Goal: Find specific page/section: Find specific page/section

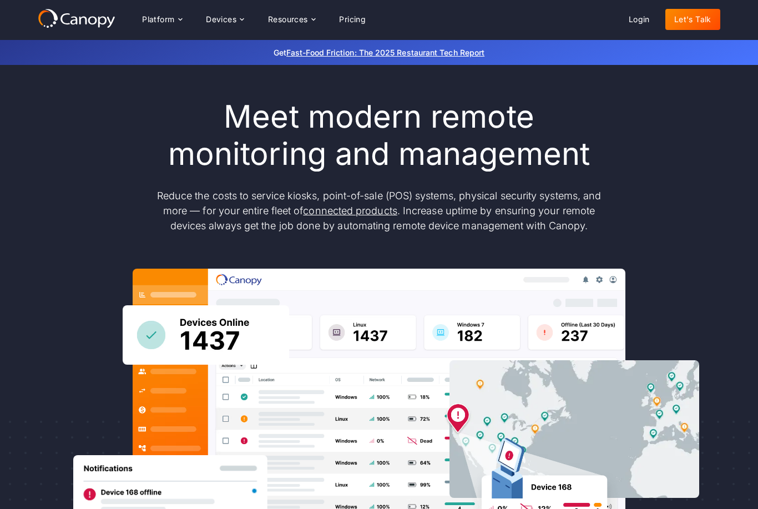
scroll to position [33, 0]
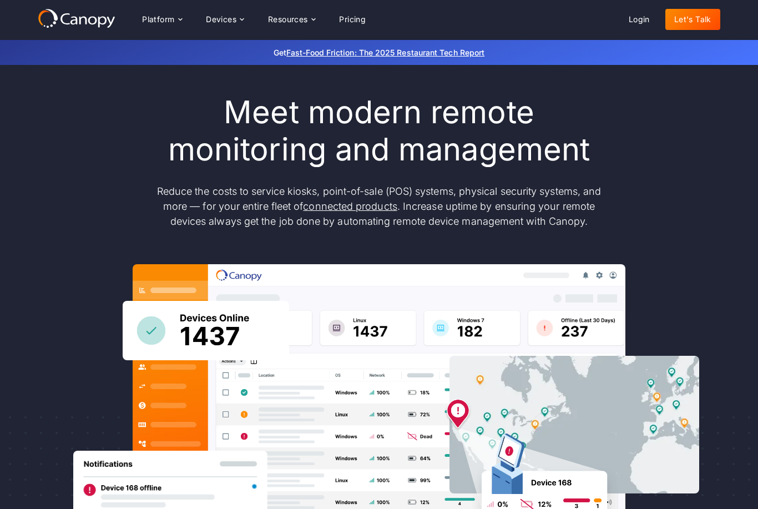
click at [154, 6] on div "Platform Platform Monitor A centralized view of your entire fleet Manage Remote…" at bounding box center [379, 20] width 758 height 40
click at [156, 22] on div "Platform" at bounding box center [158, 20] width 32 height 8
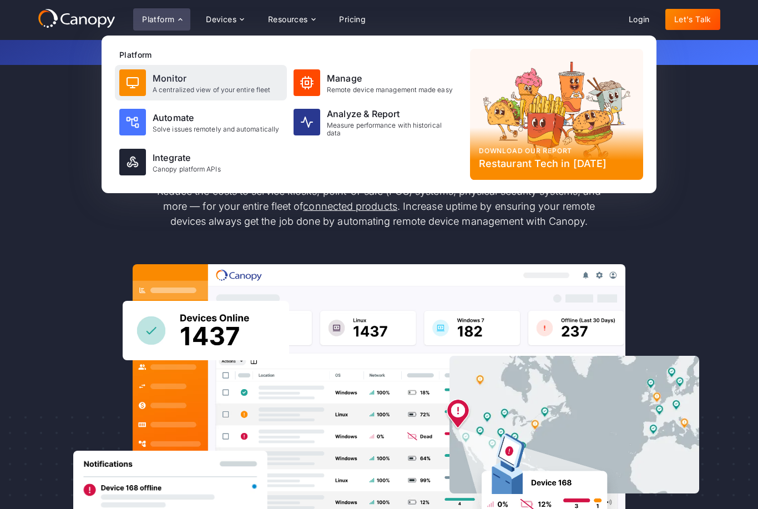
click at [149, 74] on div "Monitor A centralized view of your entire fleet" at bounding box center [201, 83] width 172 height 36
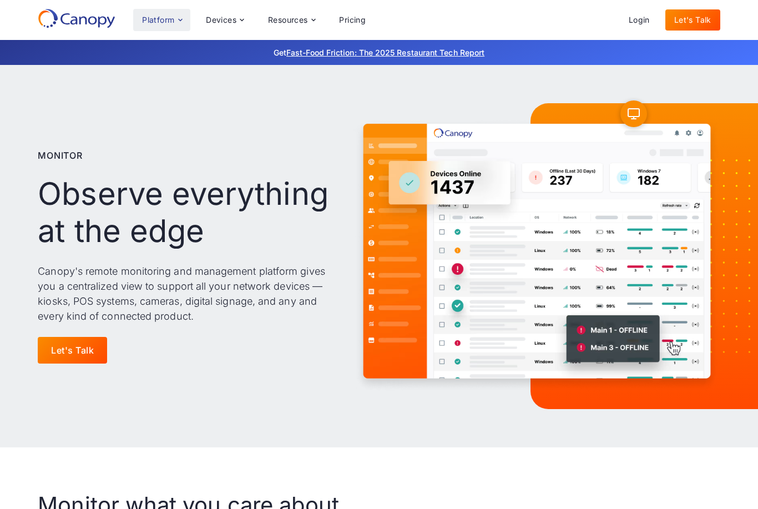
click at [163, 21] on div "Platform" at bounding box center [158, 20] width 32 height 8
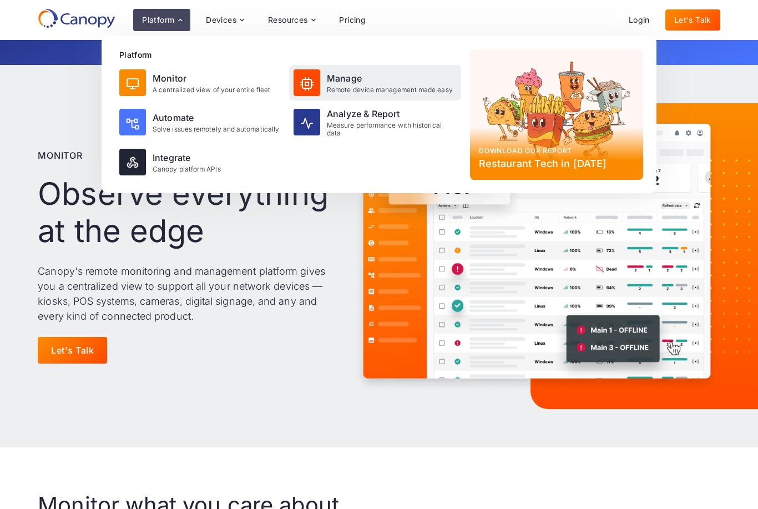
click at [312, 71] on div at bounding box center [307, 82] width 27 height 27
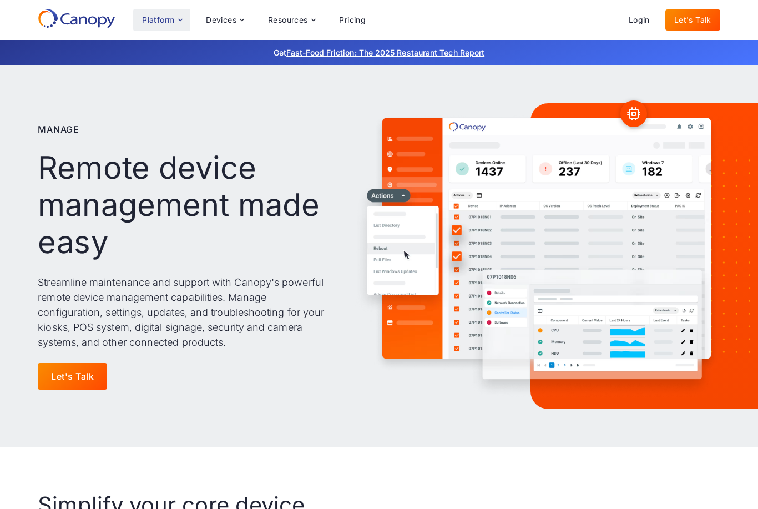
click at [157, 9] on div "Platform" at bounding box center [161, 20] width 57 height 22
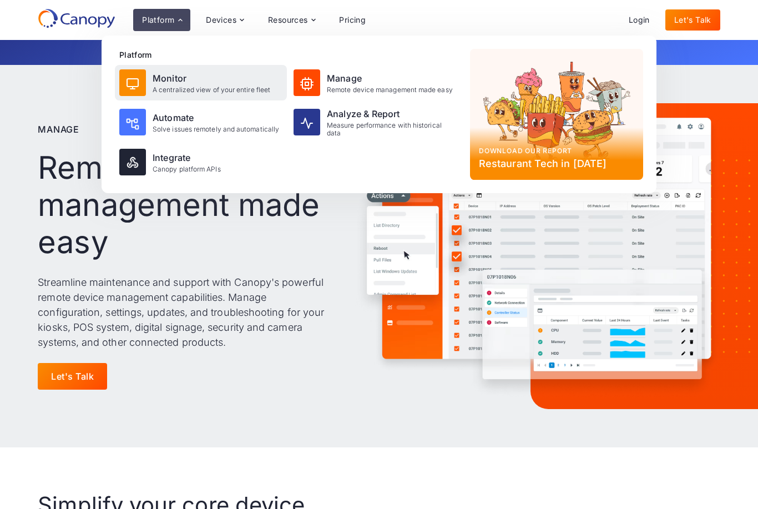
click at [142, 77] on div at bounding box center [132, 82] width 27 height 27
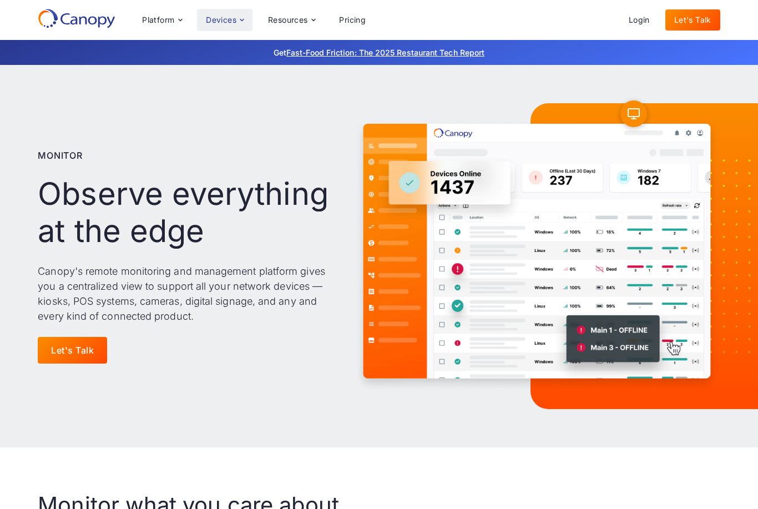
click at [235, 22] on div "Devices" at bounding box center [221, 20] width 31 height 8
